Goal: Information Seeking & Learning: Understand process/instructions

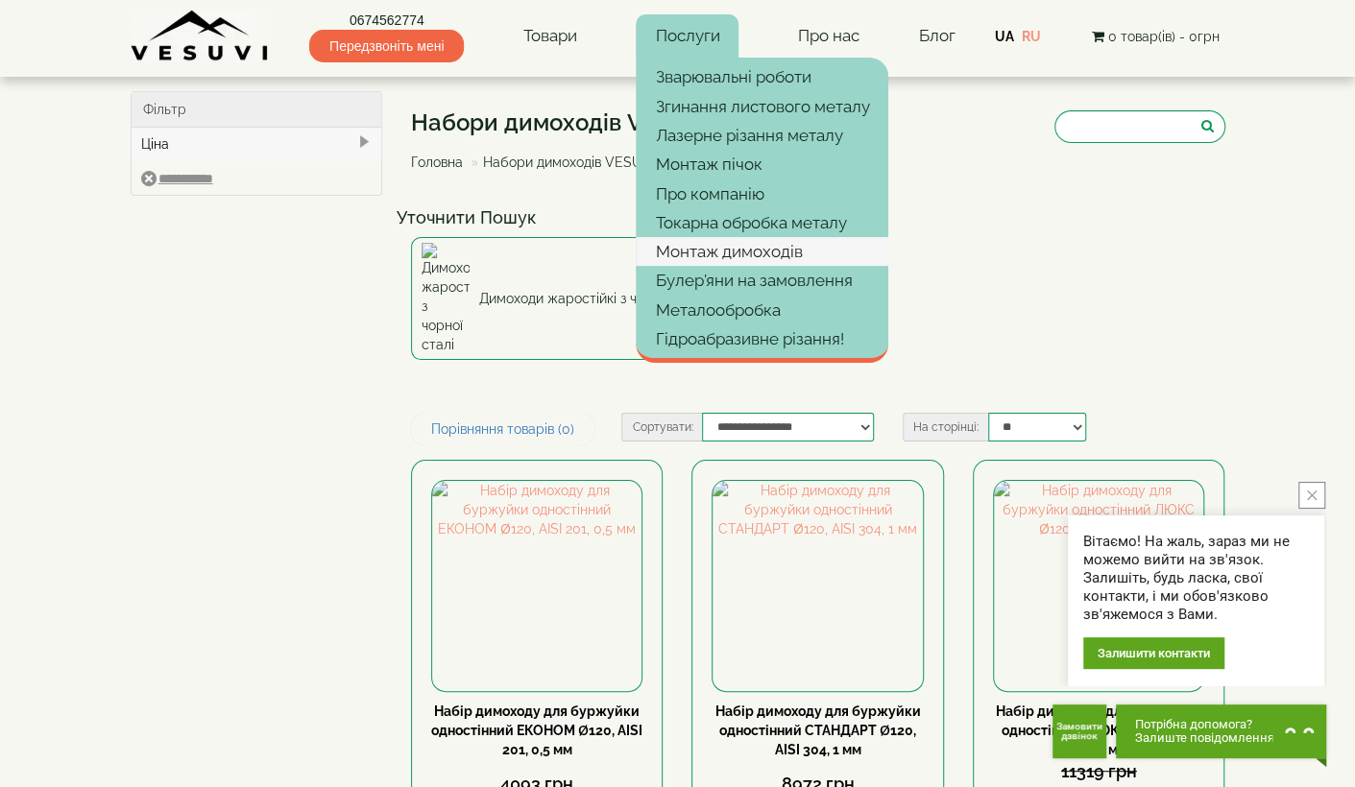
click at [711, 249] on link "Монтаж димоходів" at bounding box center [762, 251] width 253 height 29
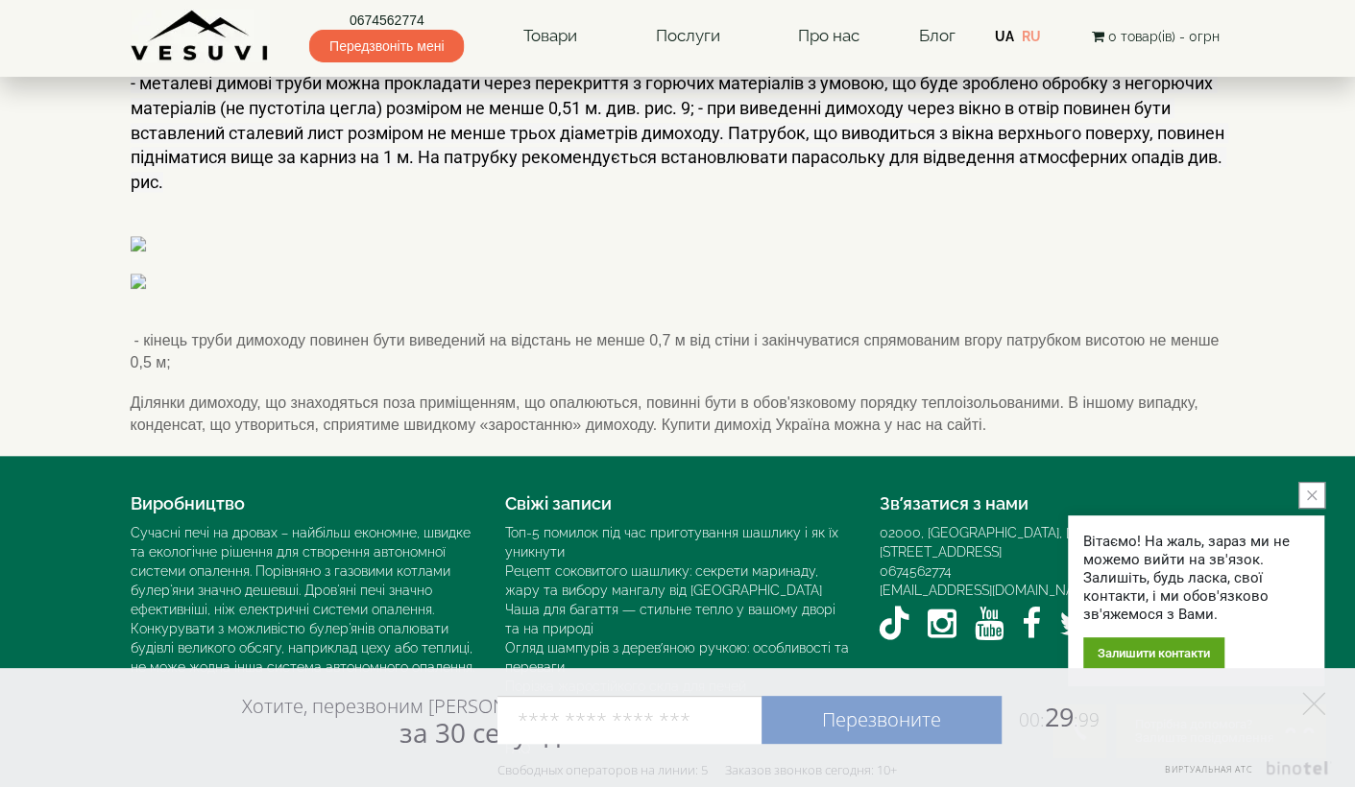
scroll to position [2158, 0]
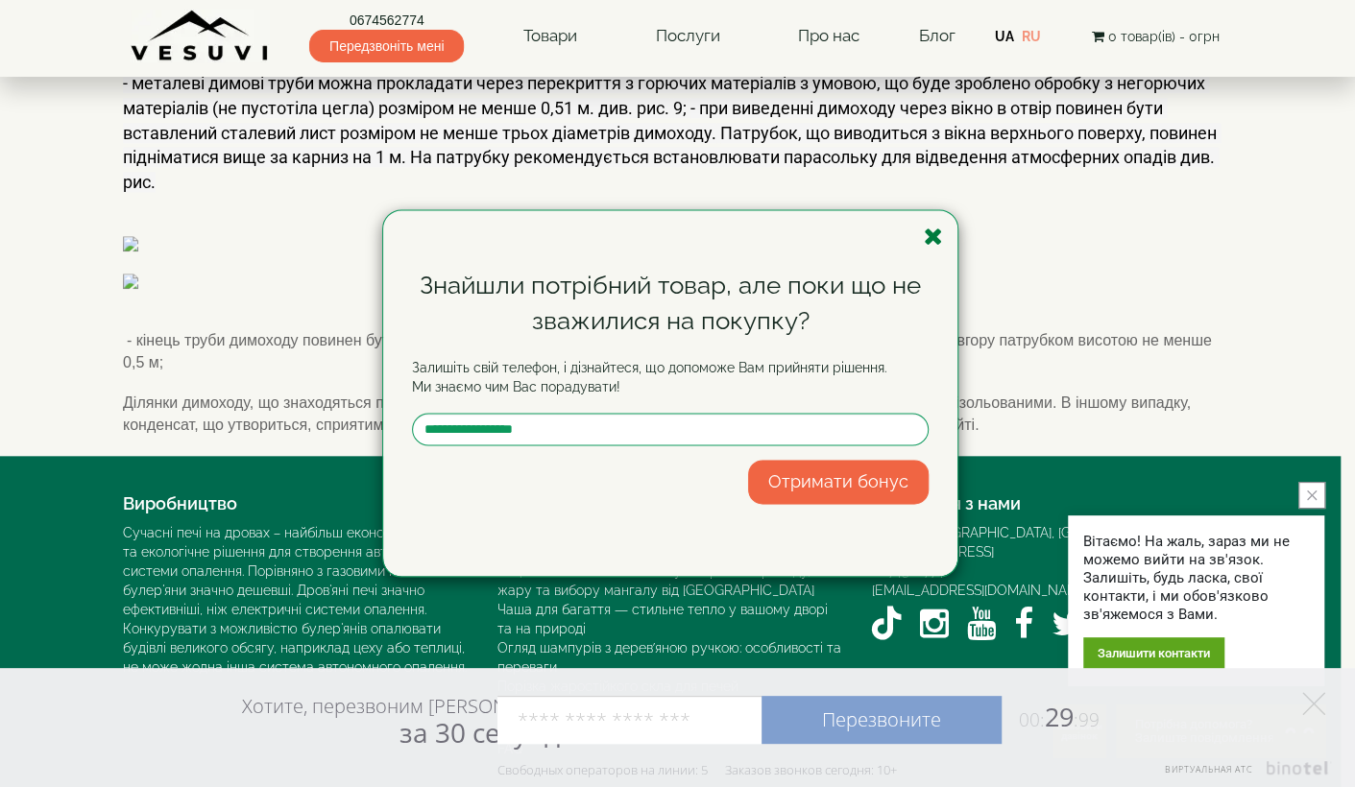
click at [932, 233] on icon "button" at bounding box center [933, 237] width 19 height 24
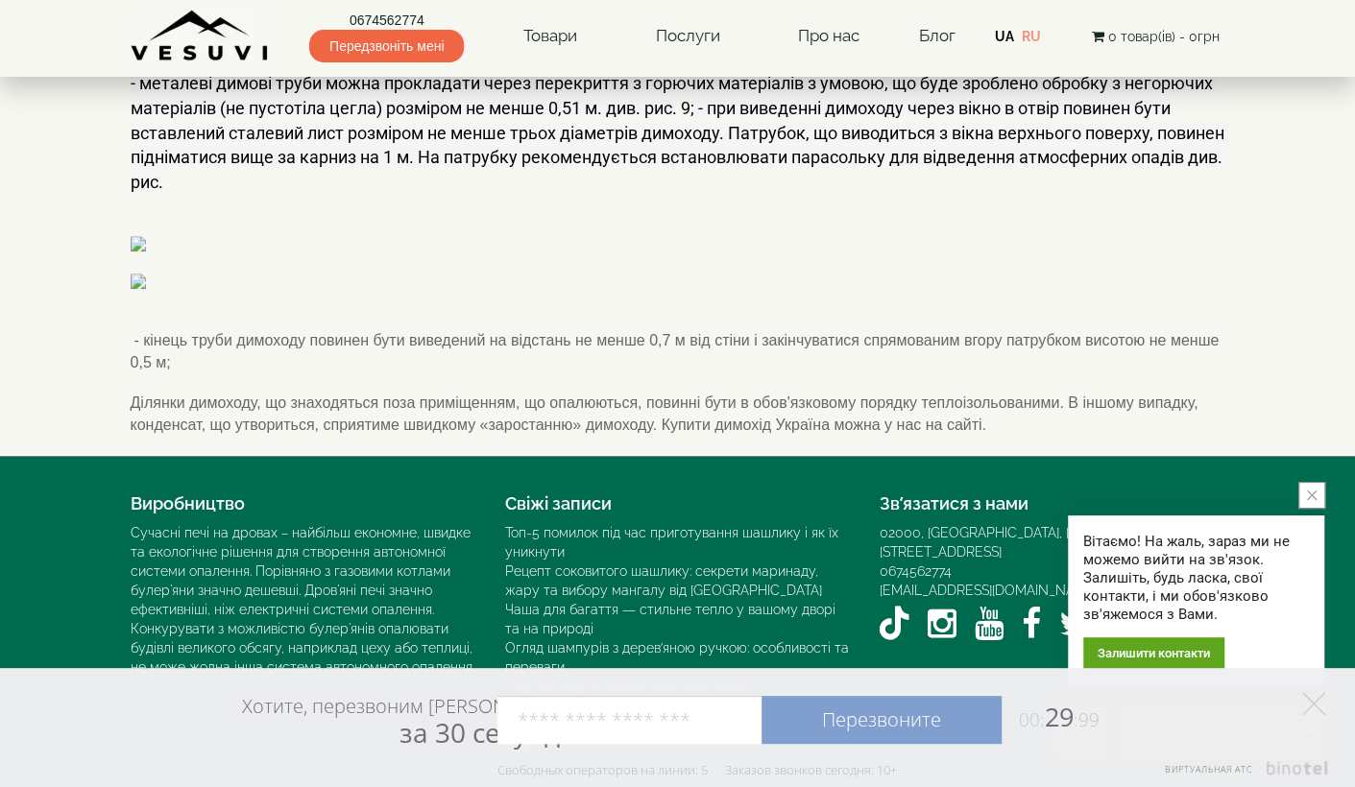
scroll to position [2200, 0]
click at [1310, 492] on icon "close button" at bounding box center [1312, 496] width 10 height 10
